Goal: Task Accomplishment & Management: Manage account settings

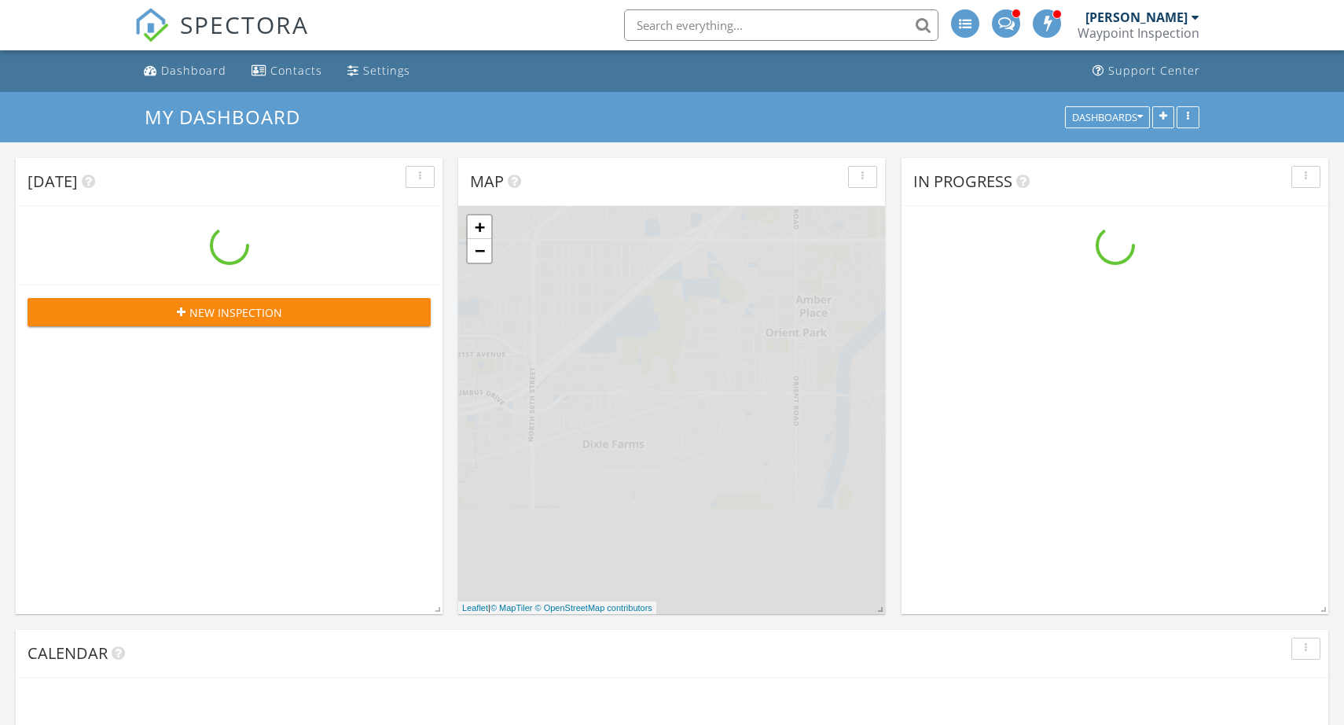
scroll to position [1432, 1345]
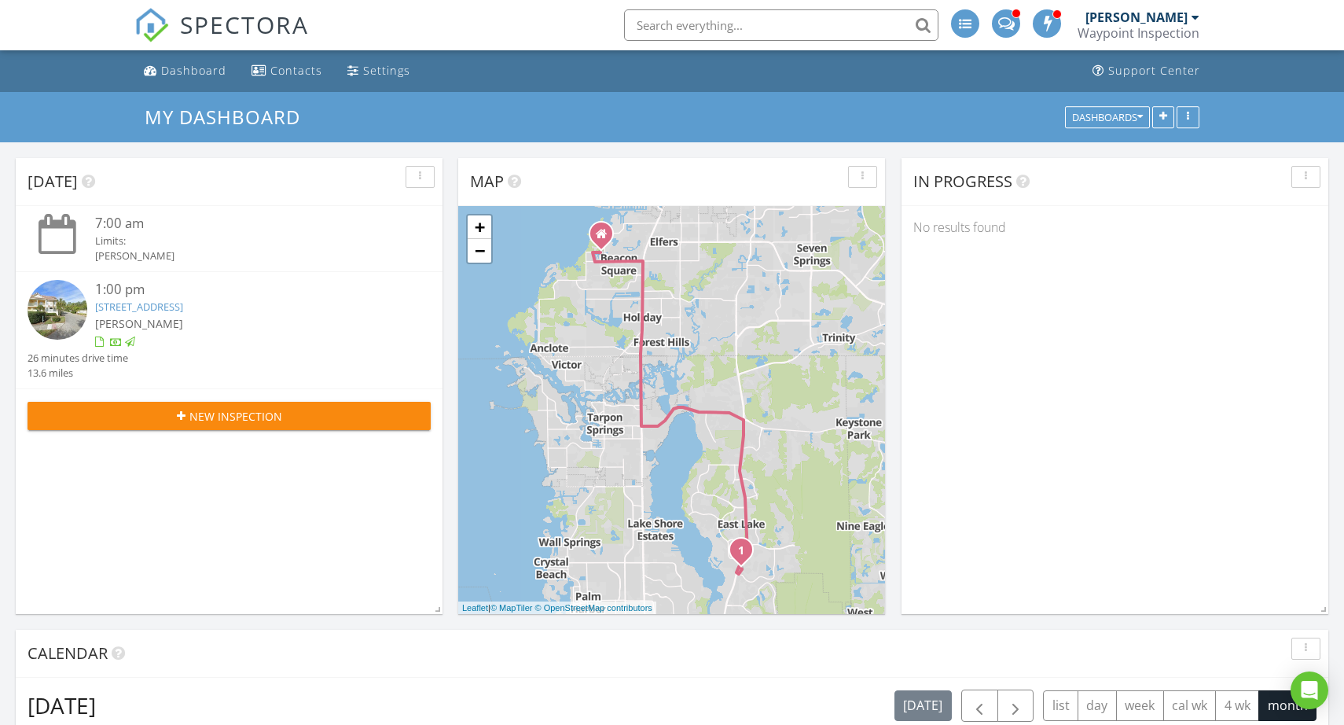
click at [661, 22] on input "text" at bounding box center [781, 24] width 314 height 31
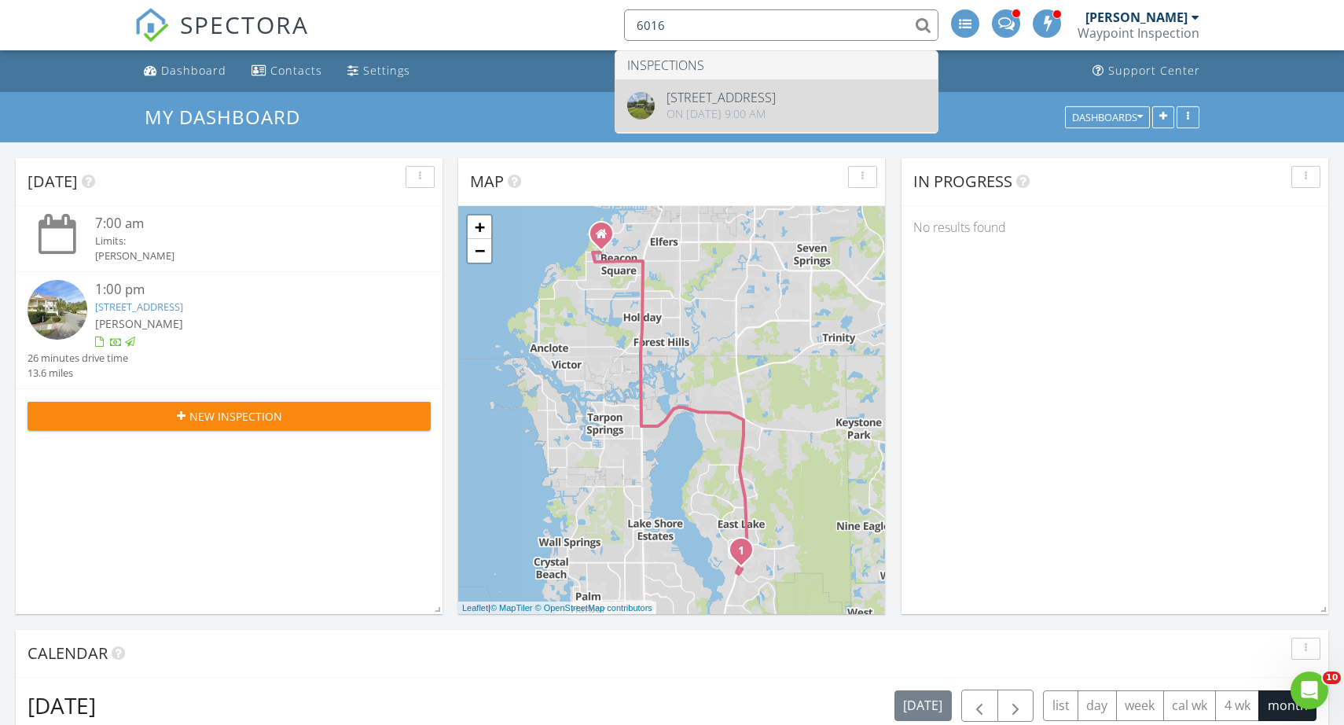
type input "6016"
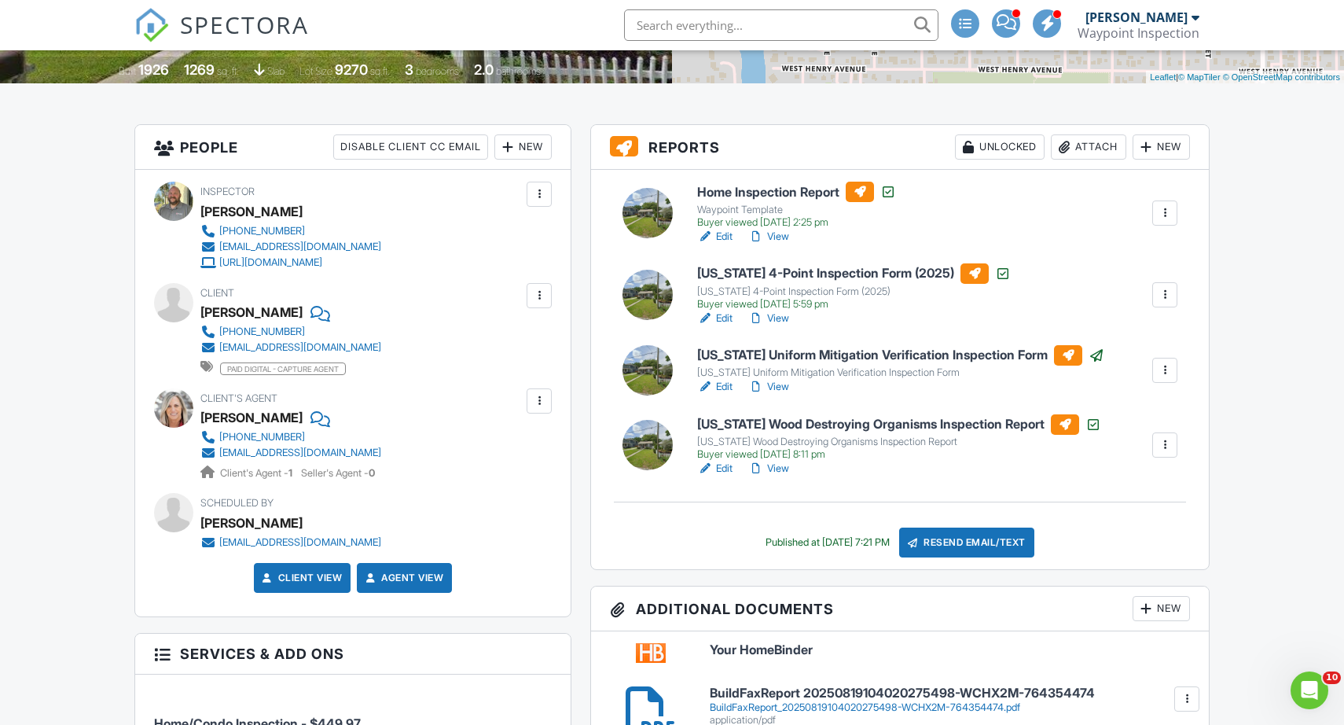
scroll to position [335, 1]
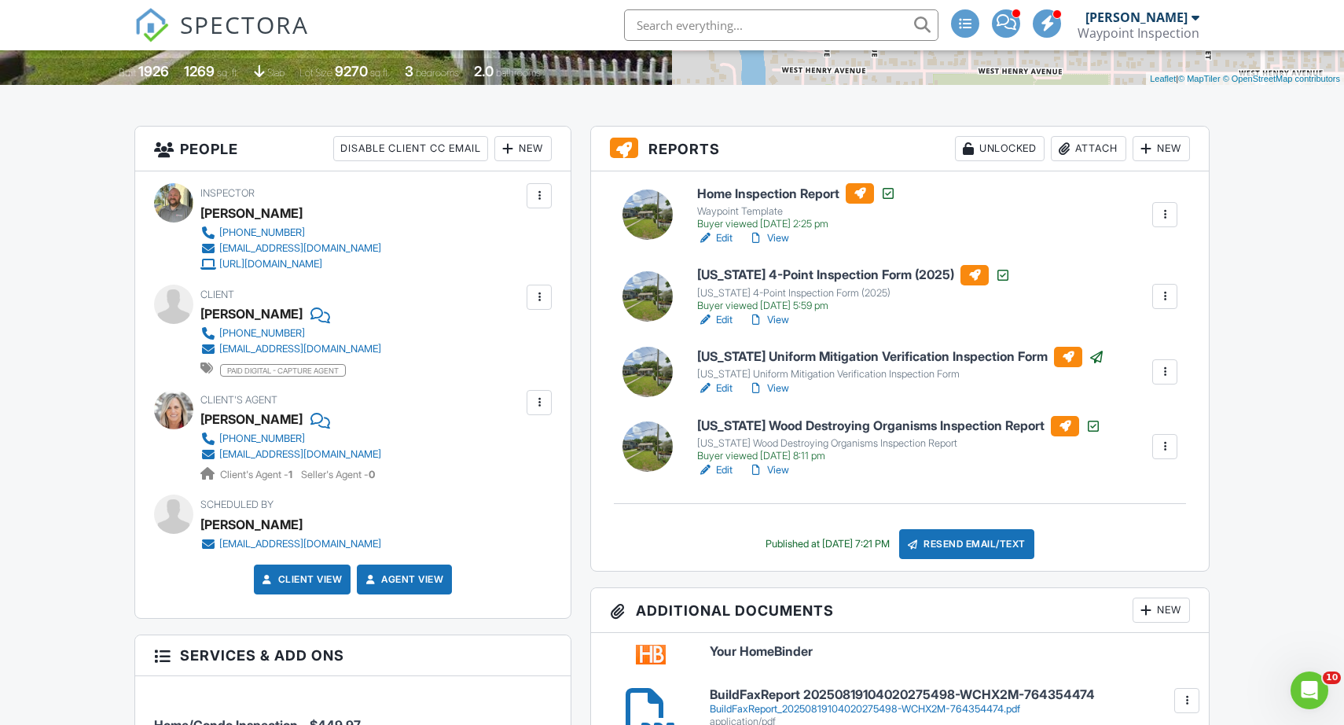
click at [778, 238] on link "View" at bounding box center [768, 238] width 41 height 16
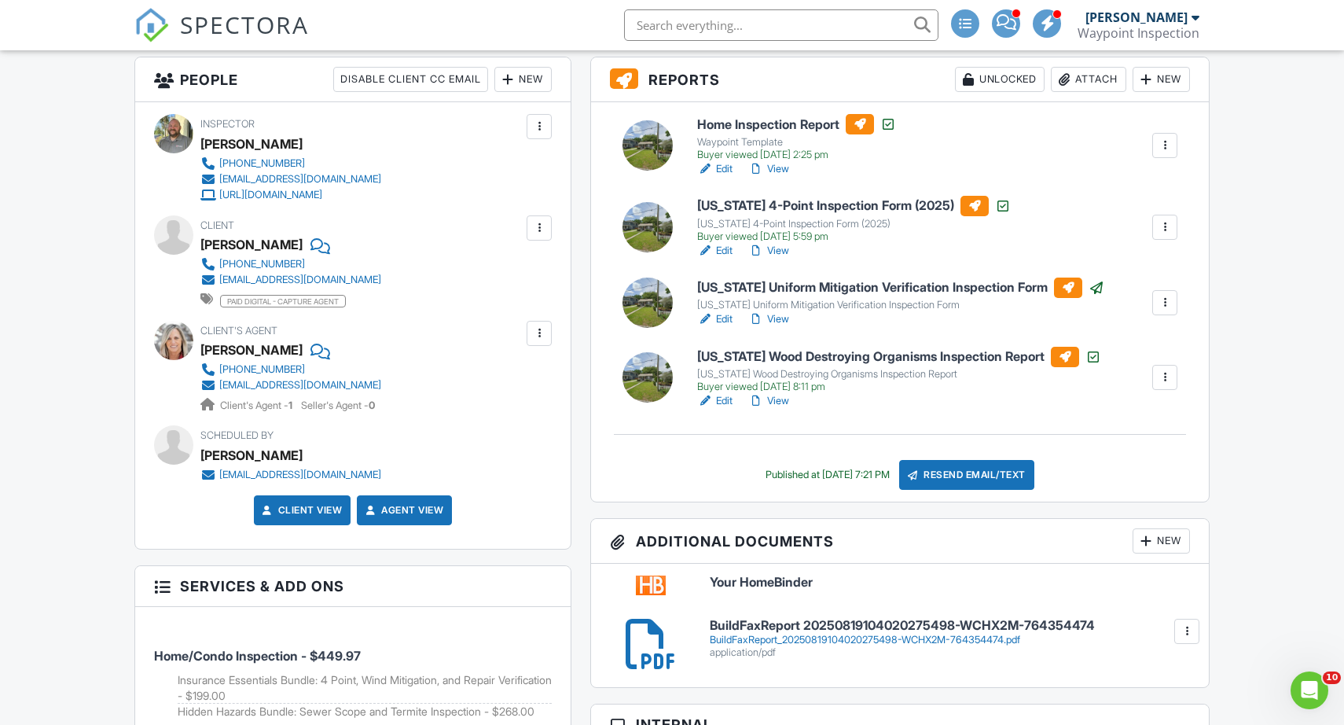
scroll to position [406, 1]
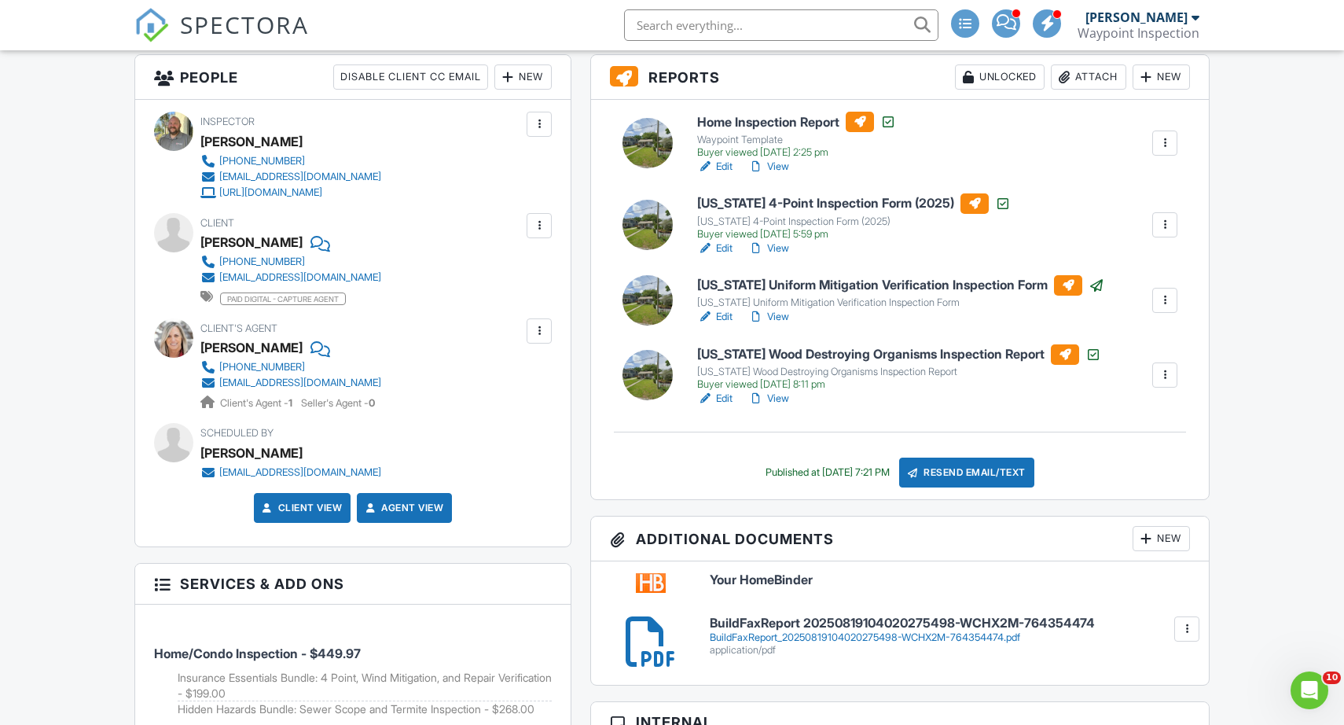
click at [779, 164] on link "View" at bounding box center [768, 167] width 41 height 16
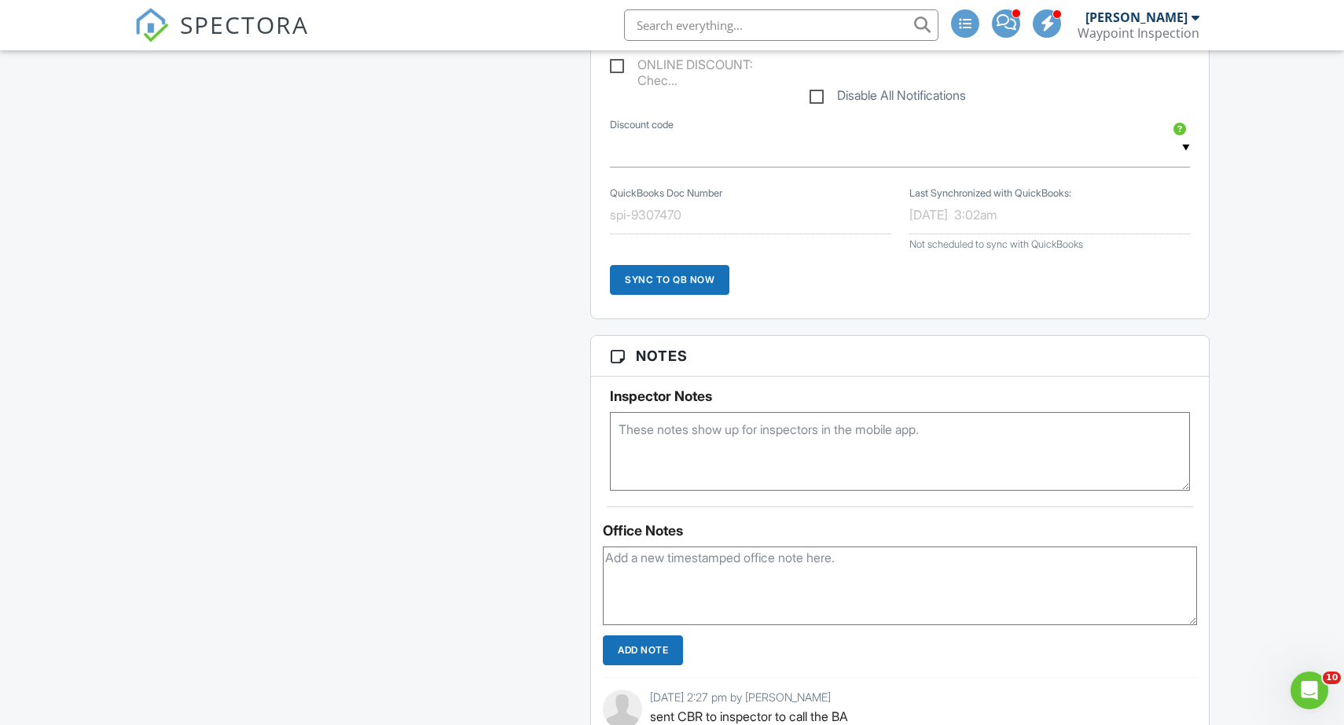
scroll to position [3295, 1]
click at [668, 584] on textarea at bounding box center [900, 586] width 594 height 79
type textarea "S"
type textarea "Called BA and left message"
click at [637, 645] on input "Add Note" at bounding box center [643, 651] width 80 height 30
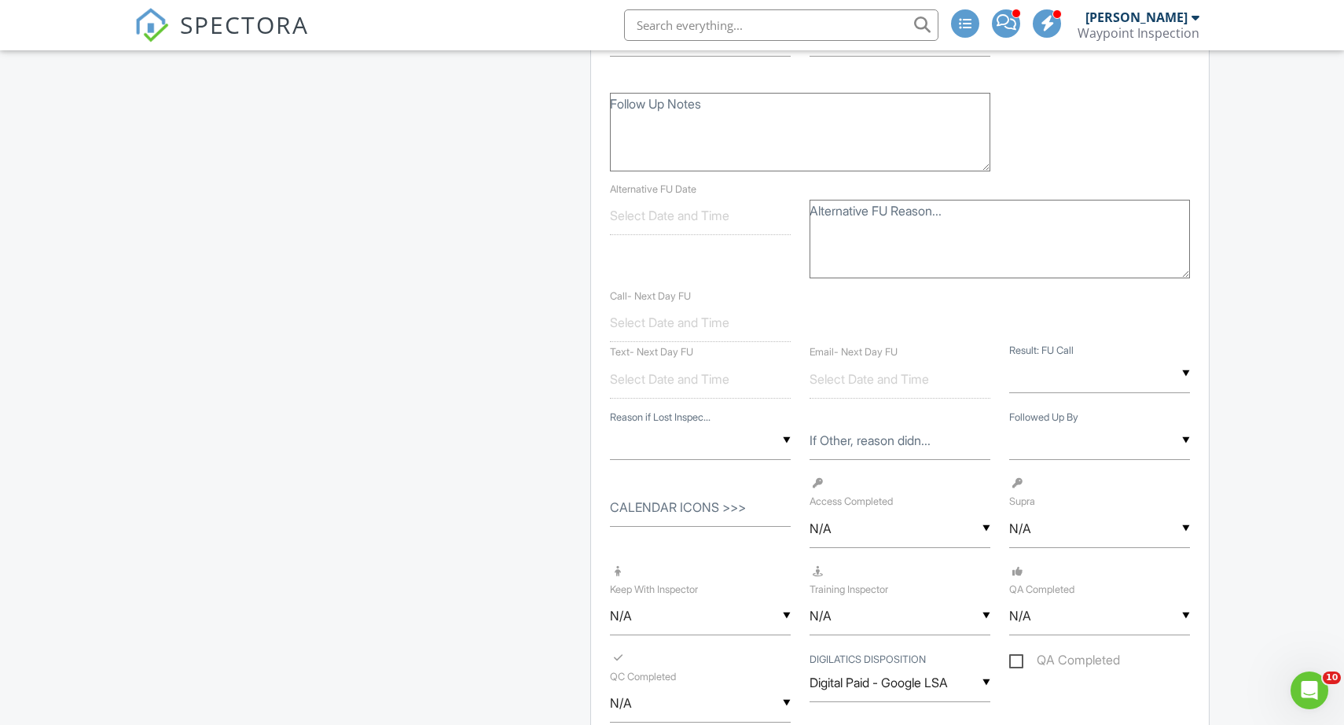
scroll to position [2576, 1]
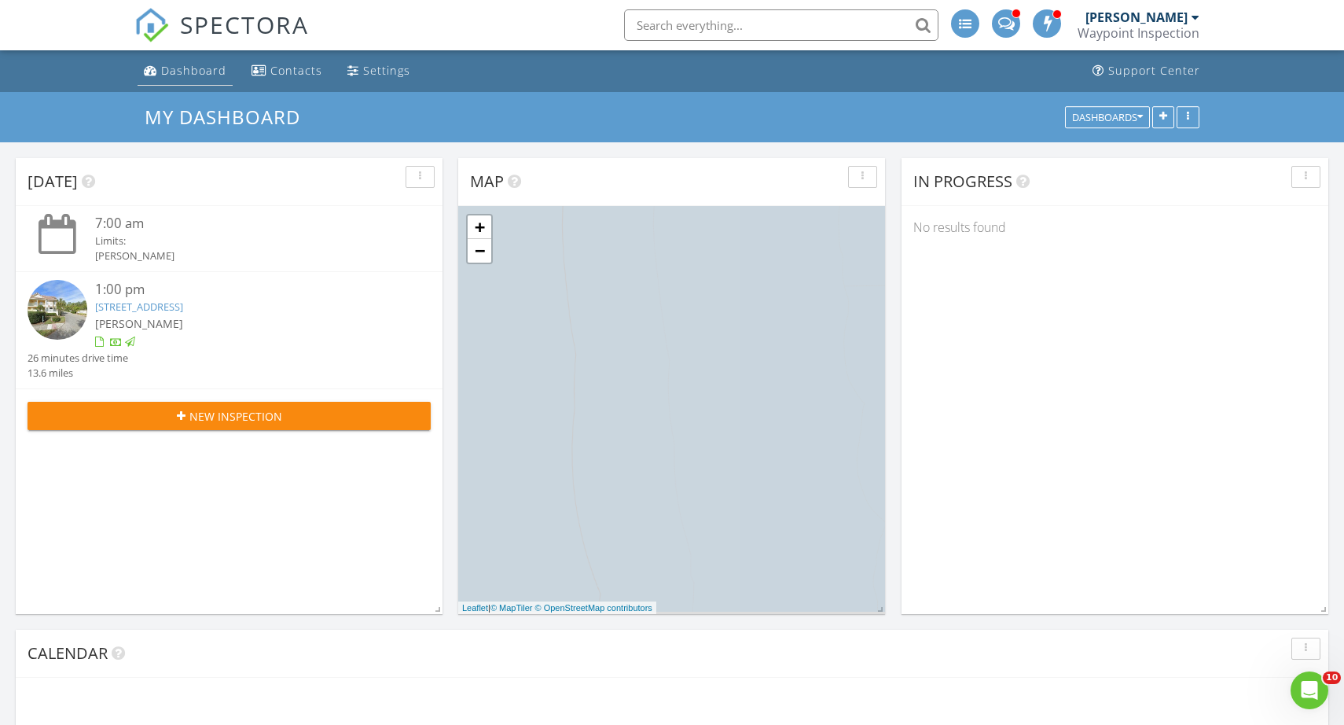
scroll to position [1432, 1345]
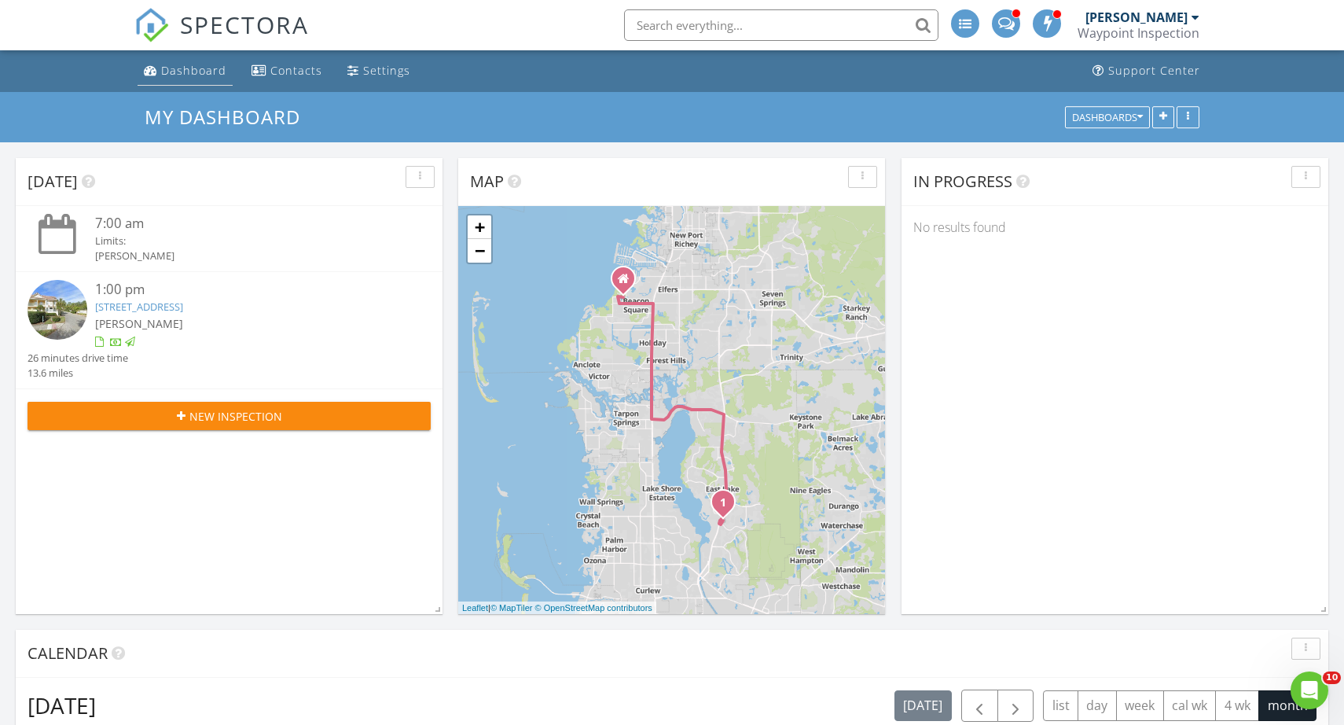
click at [173, 78] on link "Dashboard" at bounding box center [185, 71] width 95 height 29
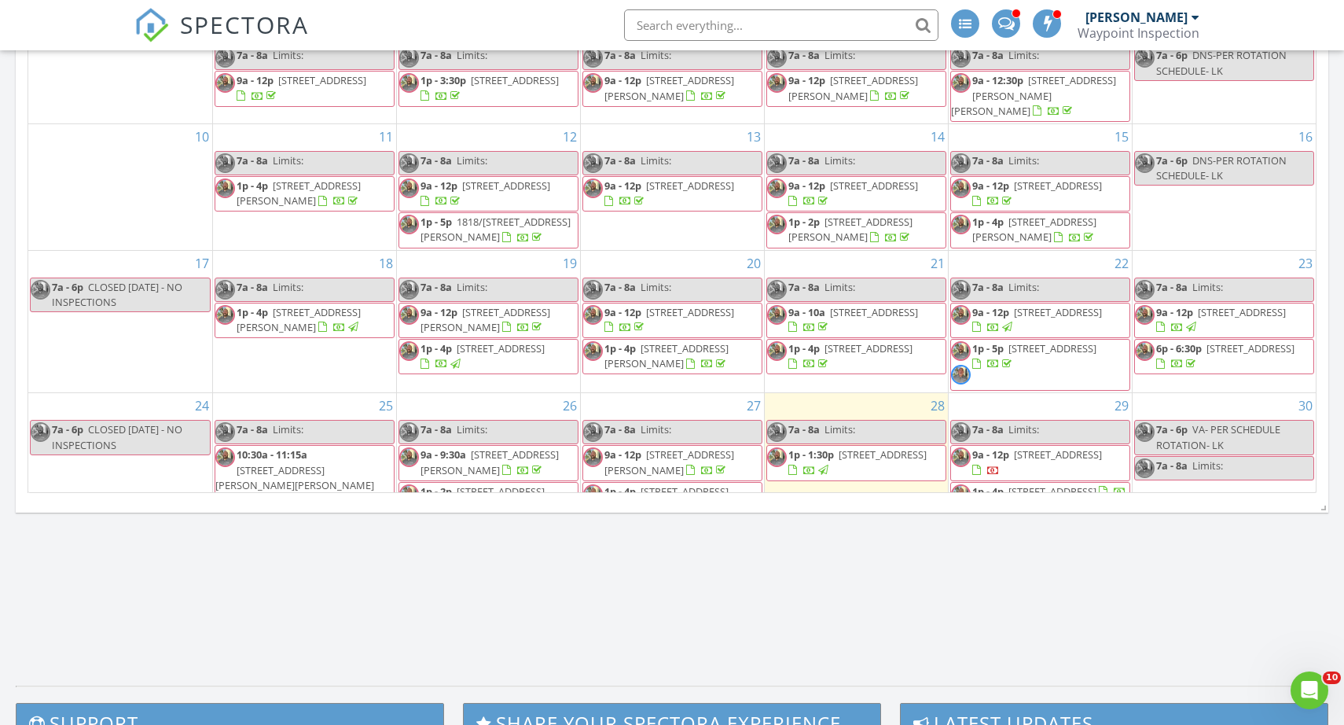
scroll to position [881, 0]
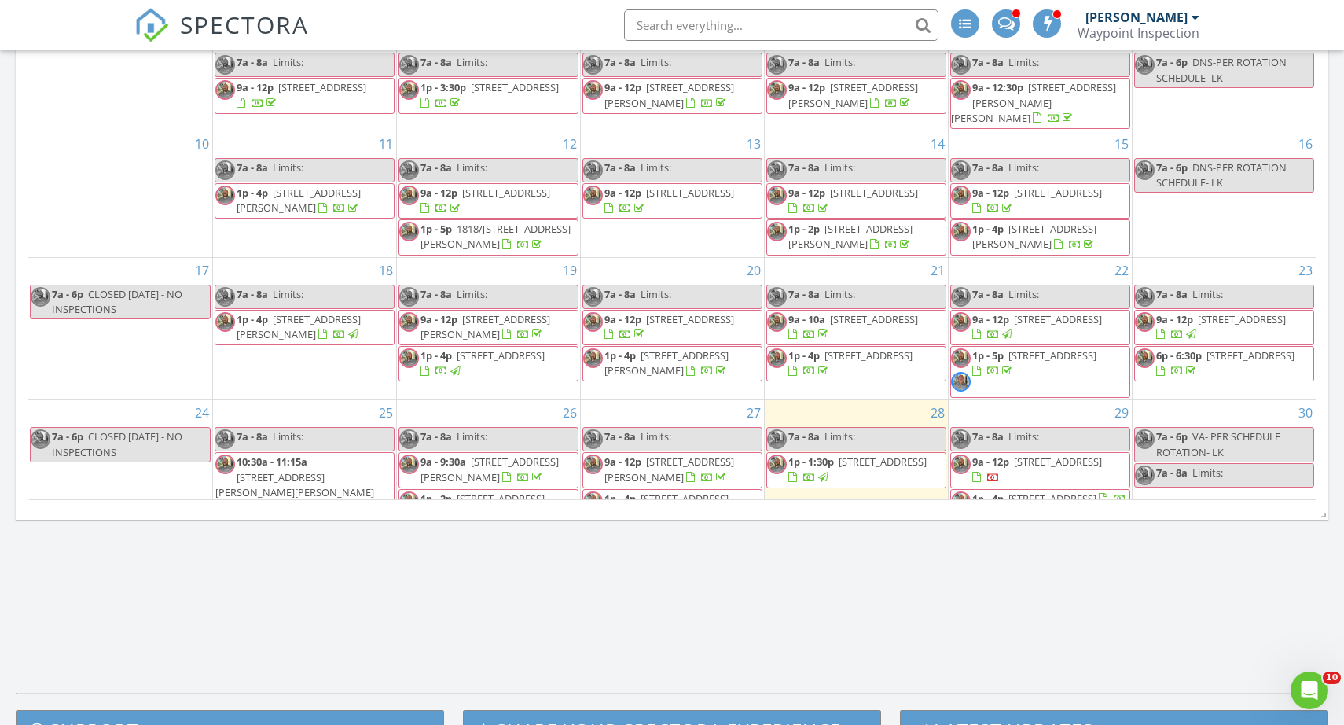
click at [527, 189] on span "12541 Montara Dr, Largo 33773" at bounding box center [506, 193] width 88 height 14
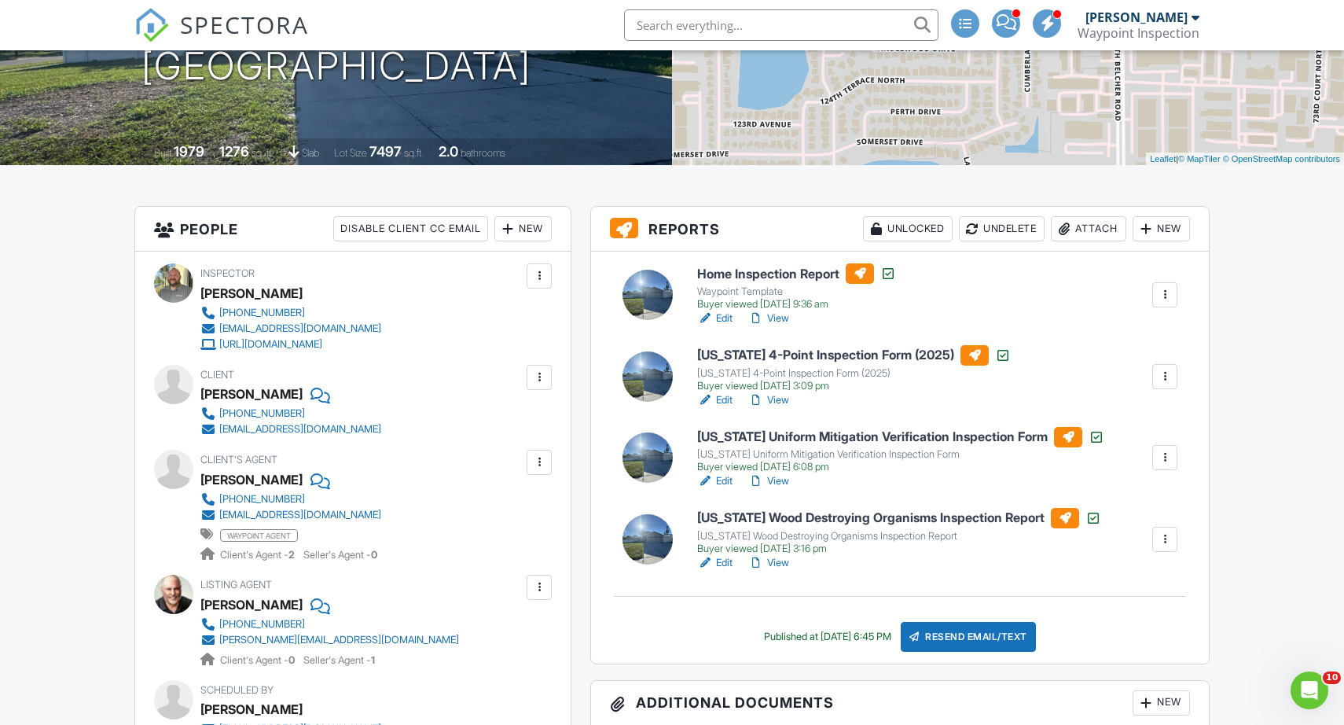
click at [778, 560] on link "View" at bounding box center [768, 563] width 41 height 16
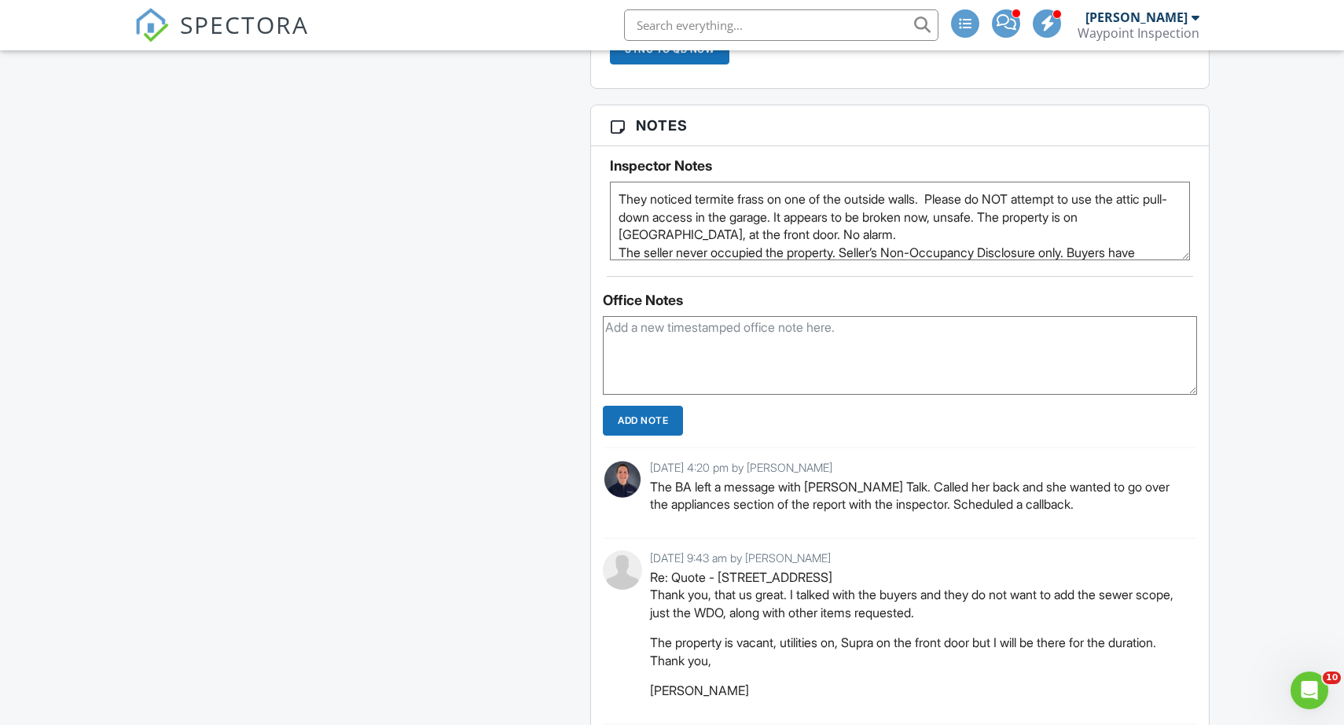
scroll to position [3499, 3]
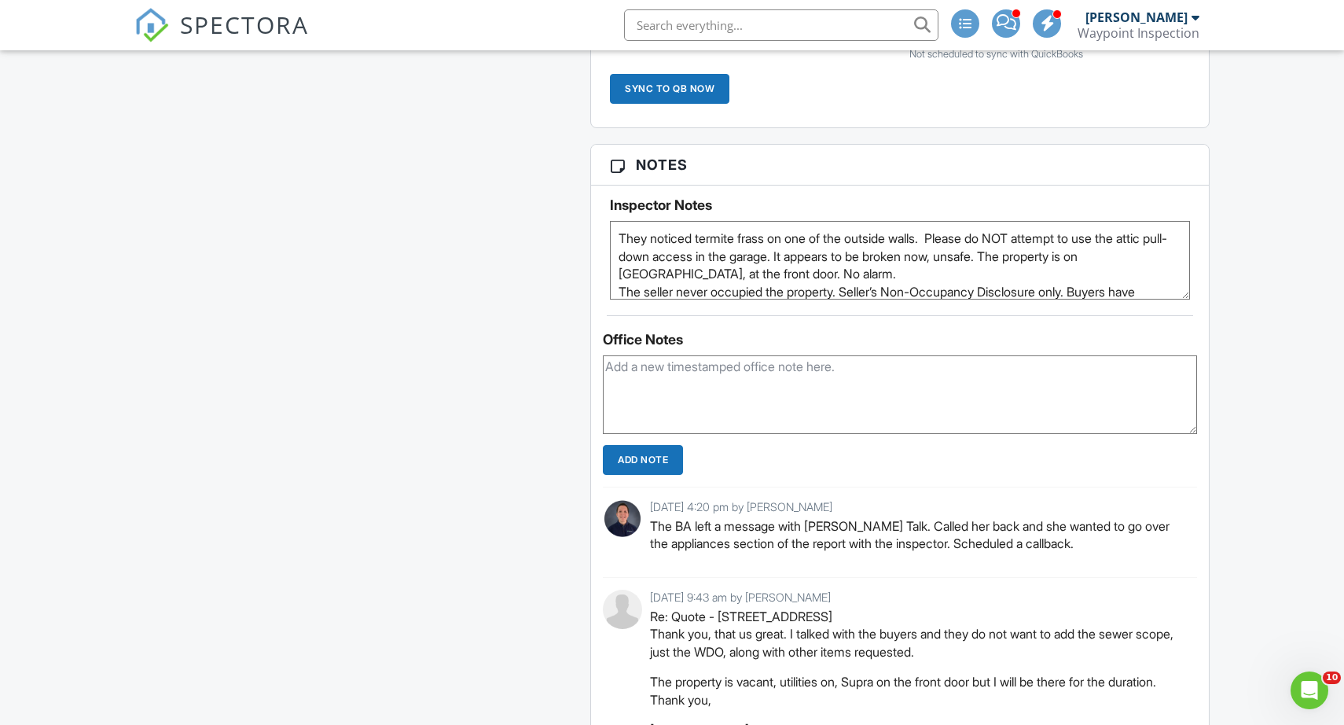
click at [701, 394] on textarea at bounding box center [900, 394] width 594 height 79
type textarea "a"
click at [643, 368] on textarea "Called and left message with the BA" at bounding box center [900, 394] width 594 height 79
drag, startPoint x: 838, startPoint y: 362, endPoint x: 764, endPoint y: 367, distance: 74.1
click at [763, 367] on textarea "Called BA and left message with the BA" at bounding box center [900, 394] width 594 height 79
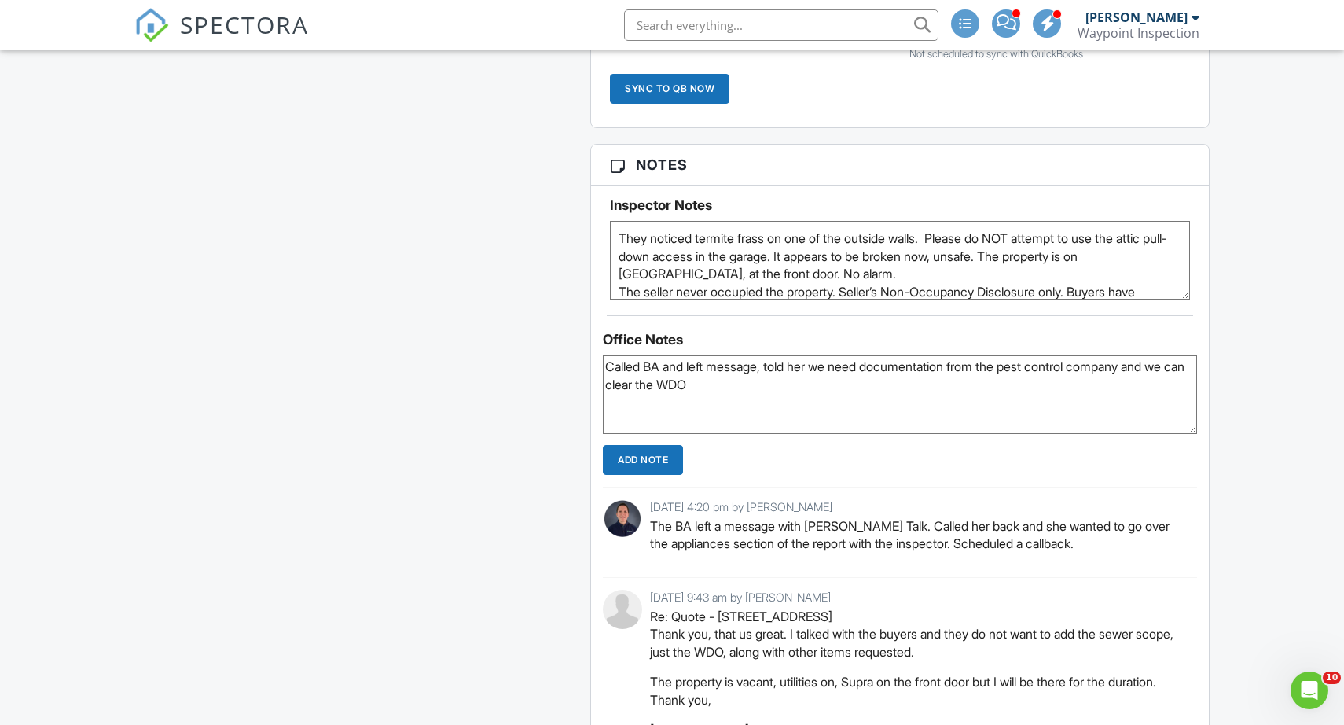
type textarea "Called BA and left message, told her we need documentation from the pest contro…"
click at [627, 454] on input "Add Note" at bounding box center [643, 460] width 80 height 30
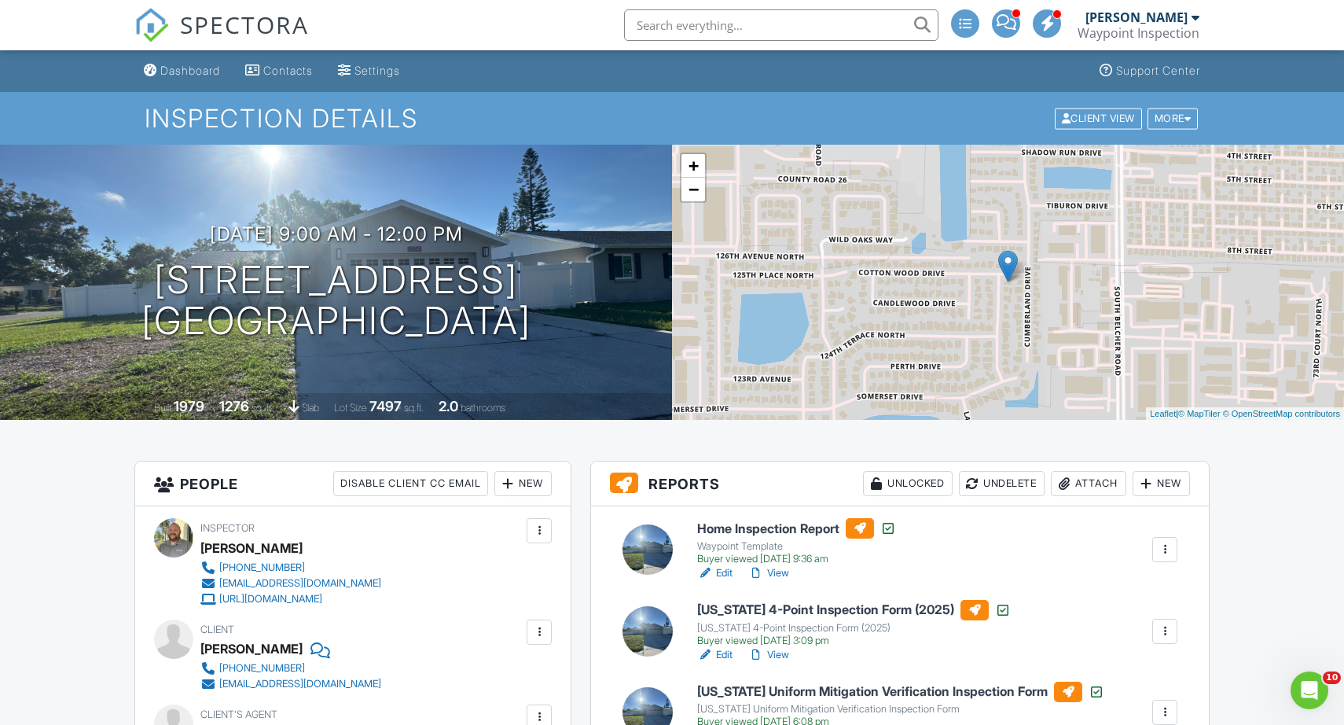
scroll to position [0, 3]
click at [182, 65] on div "Dashboard" at bounding box center [190, 70] width 60 height 13
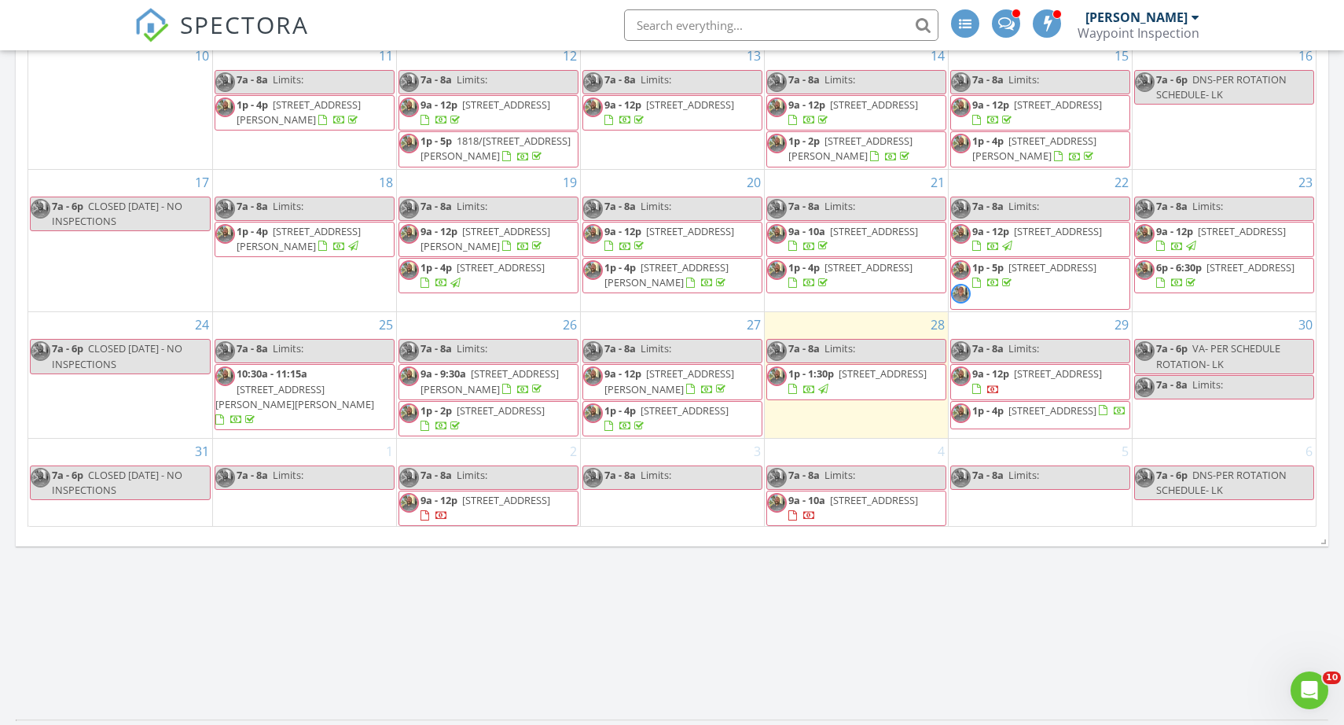
scroll to position [859, 0]
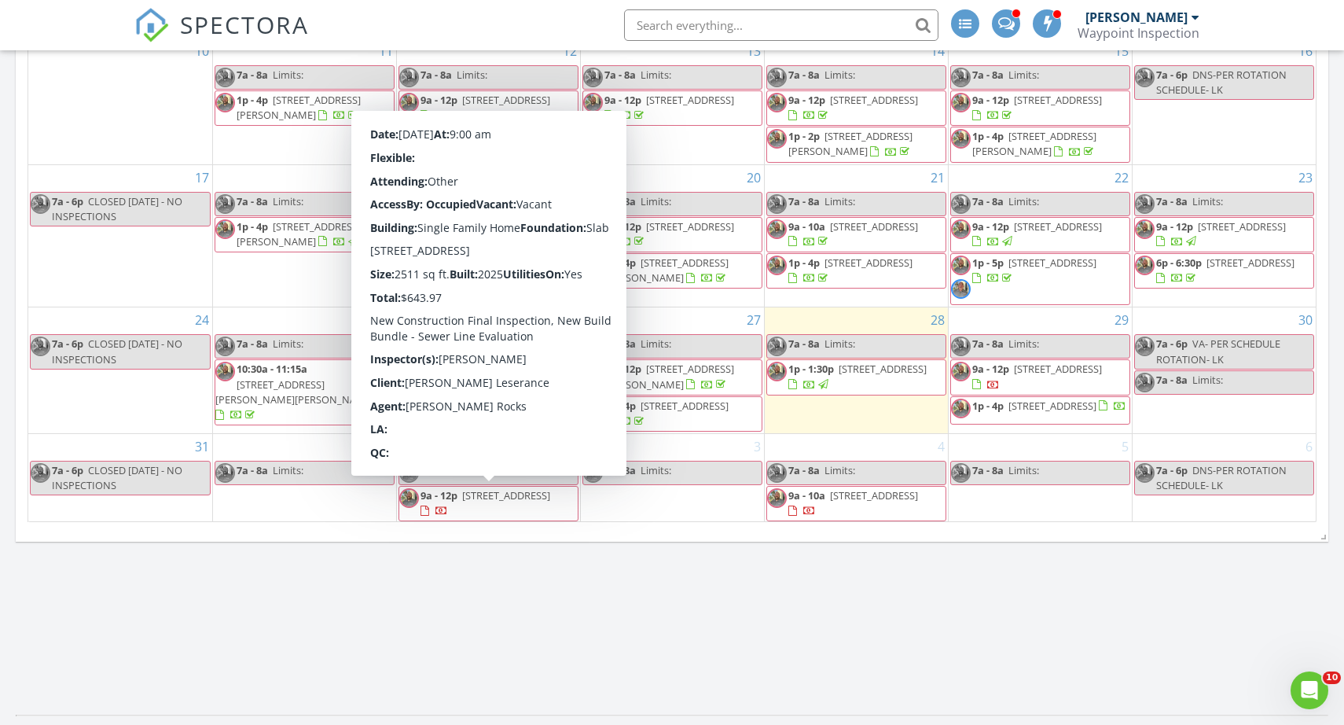
click at [492, 501] on span "[STREET_ADDRESS]" at bounding box center [506, 495] width 88 height 14
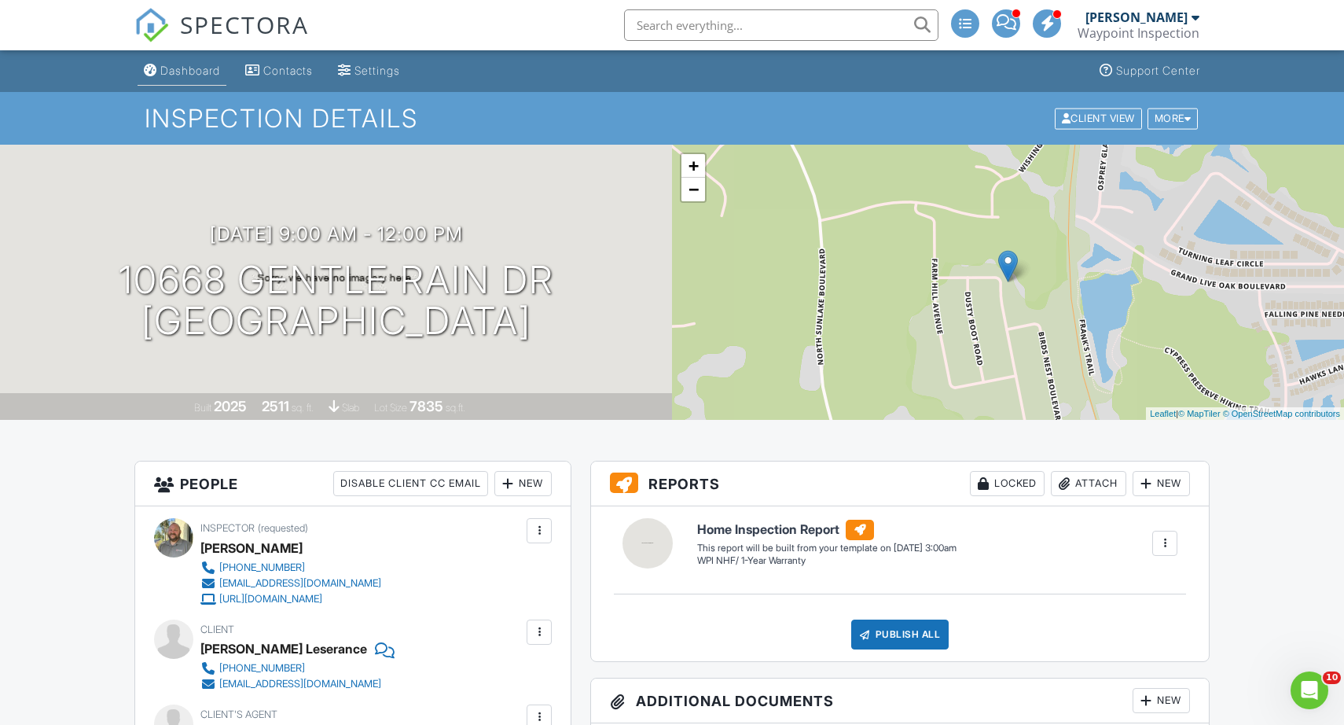
click at [192, 74] on div "Dashboard" at bounding box center [190, 70] width 60 height 13
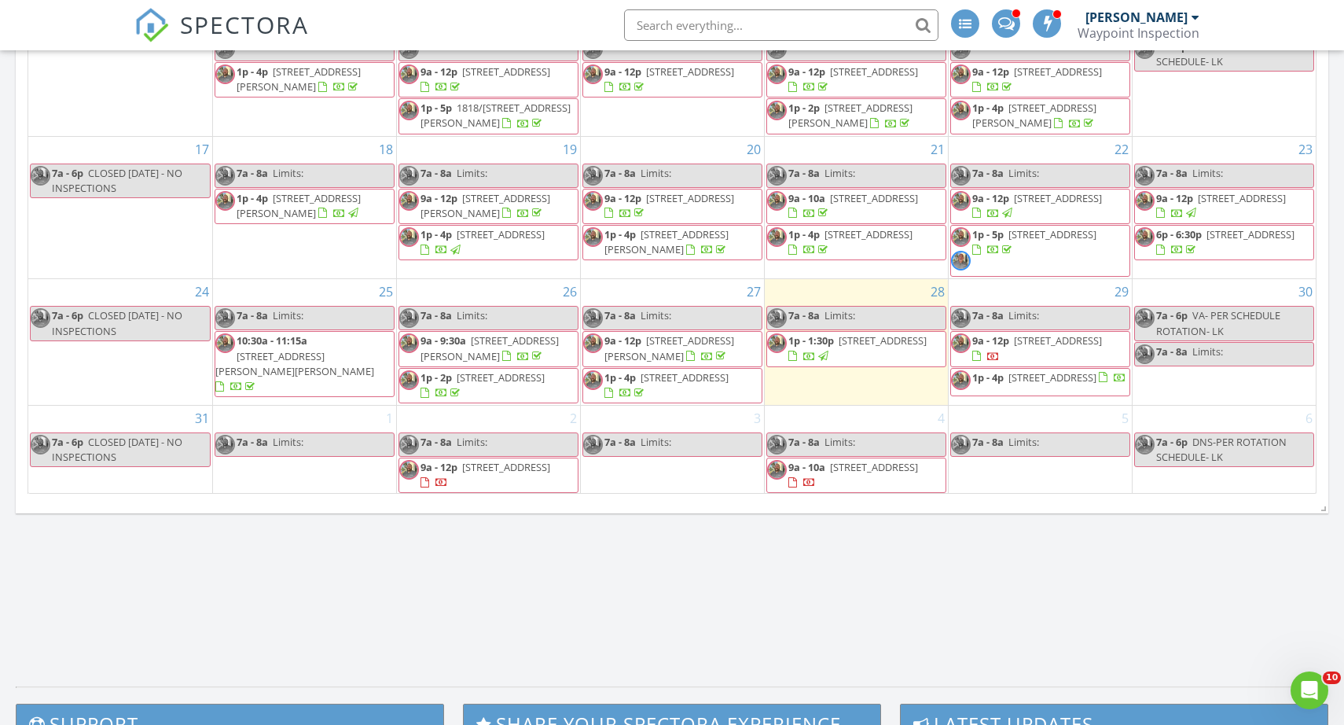
scroll to position [887, 0]
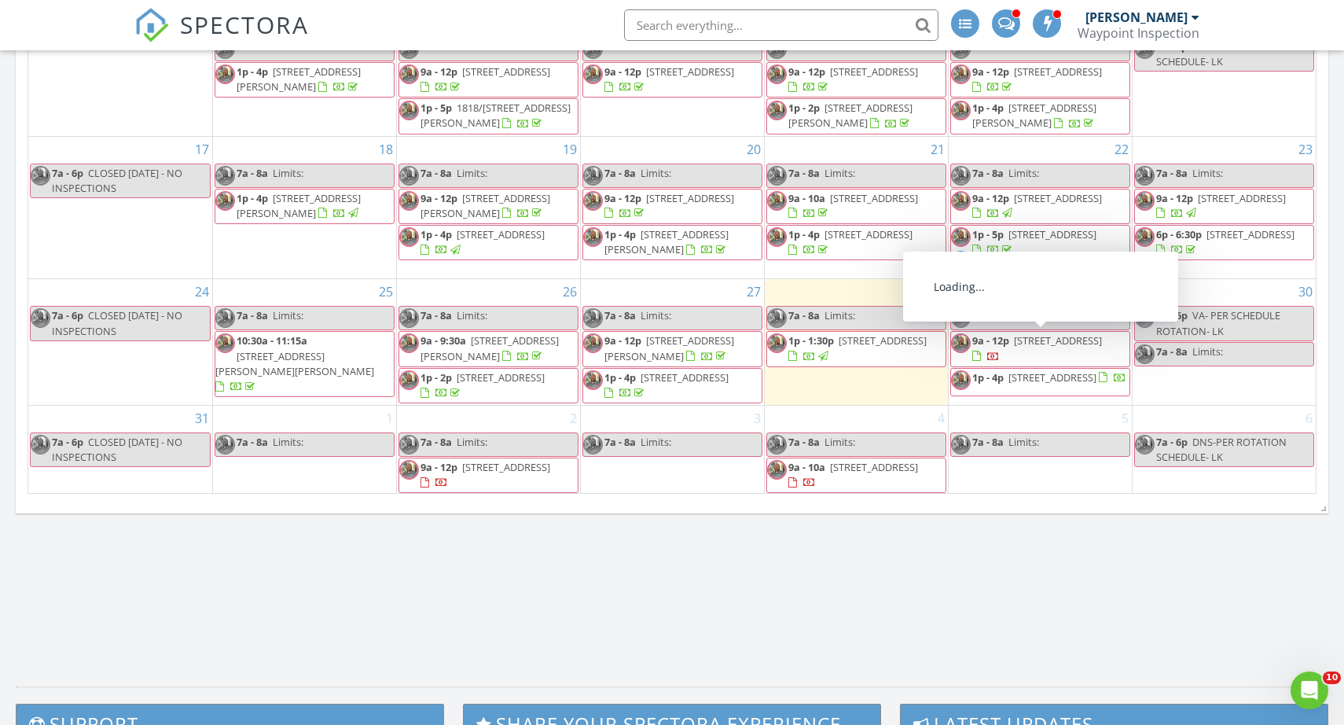
click at [1081, 337] on span "[STREET_ADDRESS]" at bounding box center [1058, 340] width 88 height 14
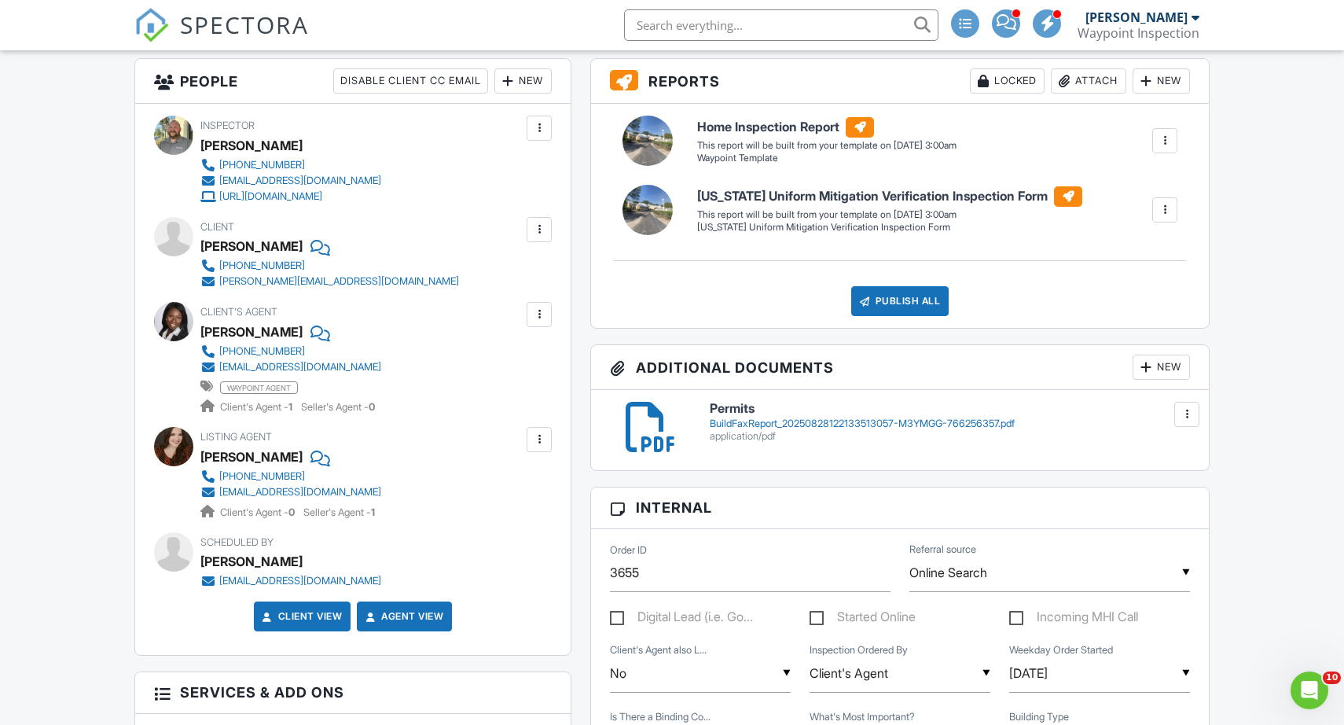
scroll to position [384, 0]
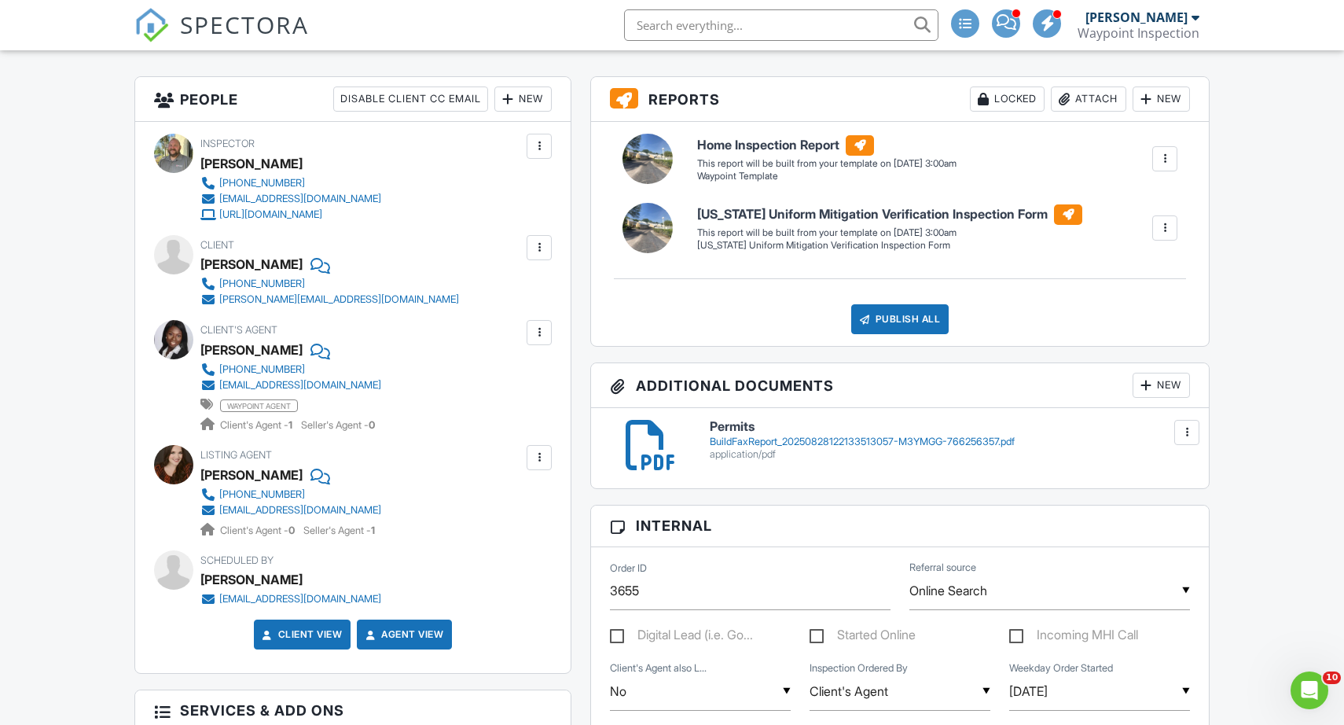
click at [854, 439] on div "BuildFaxReport_20250828122133513057-M3YMGG-766256357.pdf" at bounding box center [950, 442] width 480 height 13
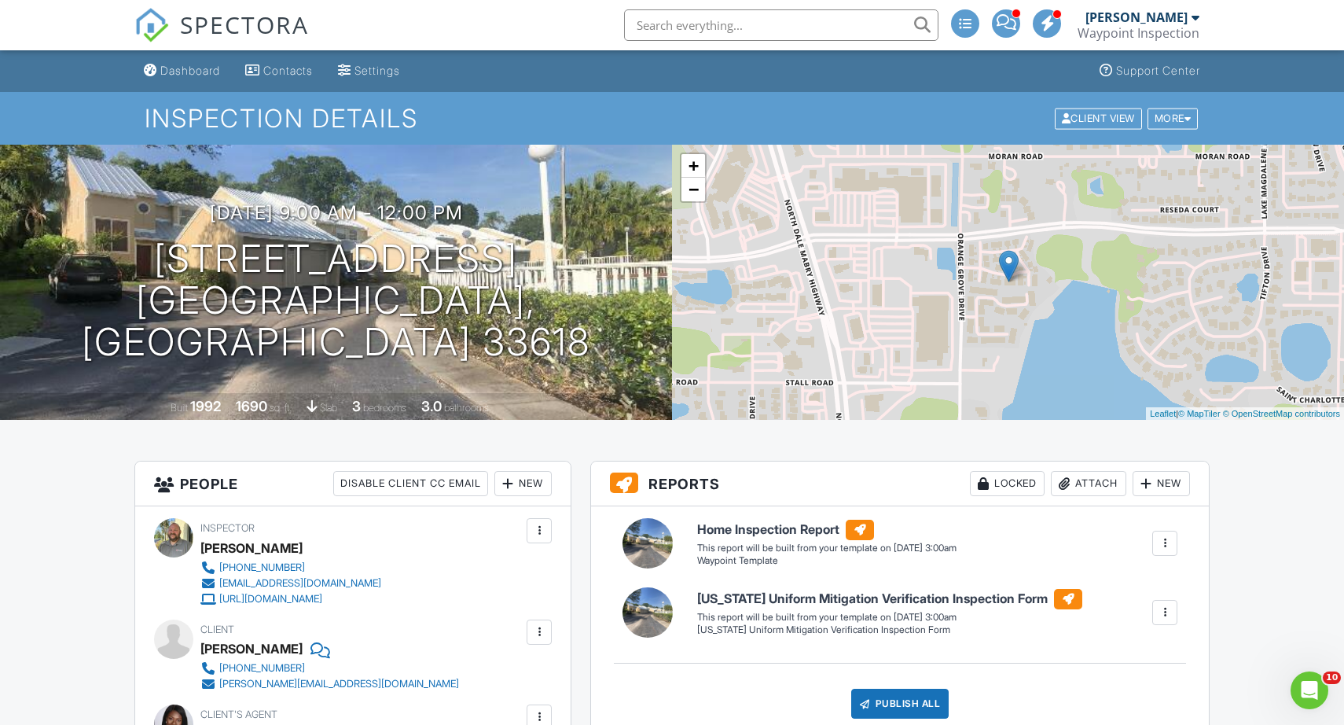
scroll to position [0, 0]
click at [171, 68] on div "Dashboard" at bounding box center [190, 70] width 60 height 13
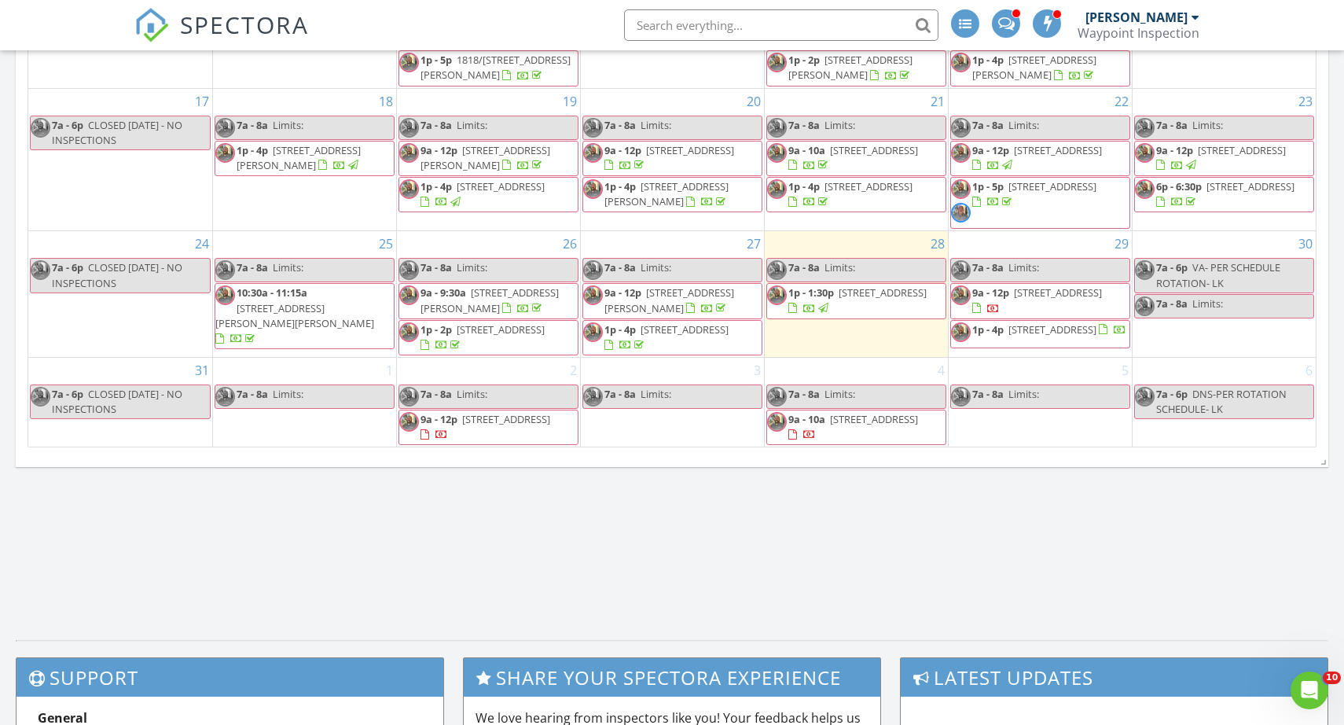
scroll to position [115, 0]
click at [854, 293] on span "[STREET_ADDRESS]" at bounding box center [883, 294] width 88 height 14
